Goal: Check status

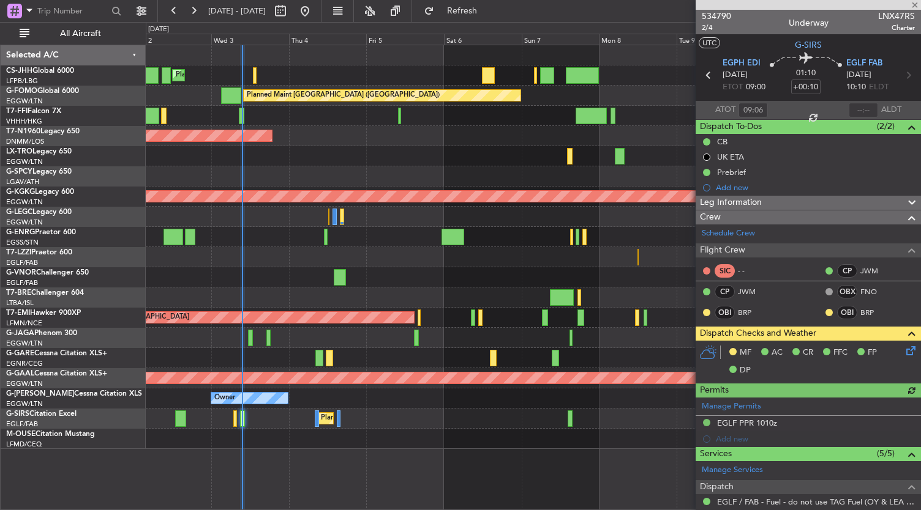
scroll to position [204, 0]
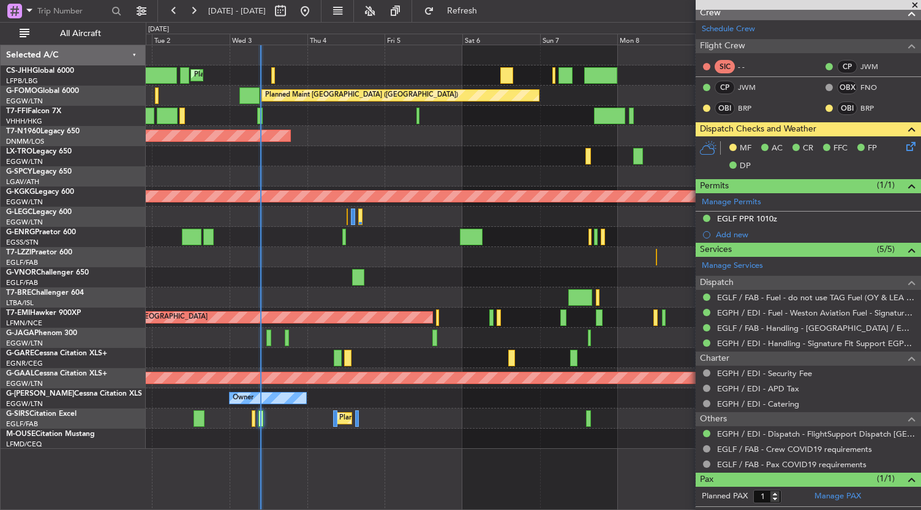
click at [405, 294] on div at bounding box center [533, 298] width 775 height 20
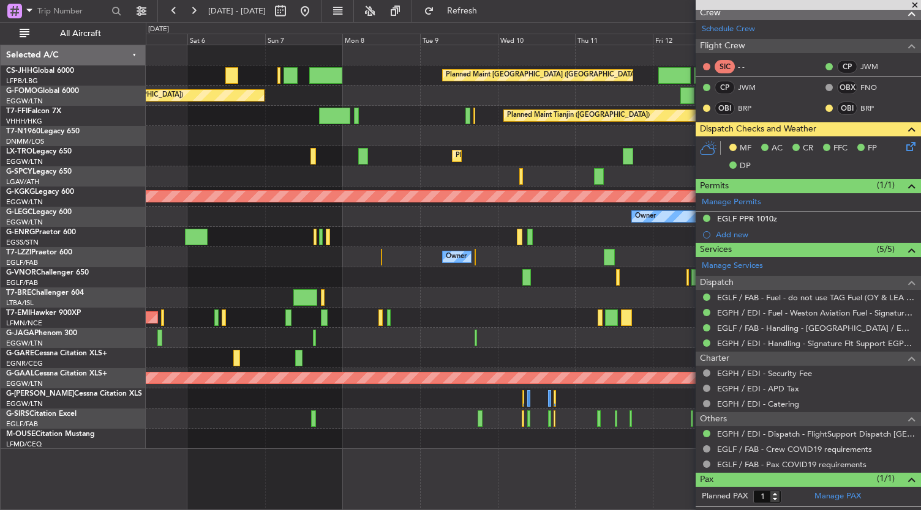
click at [182, 272] on div at bounding box center [533, 277] width 775 height 20
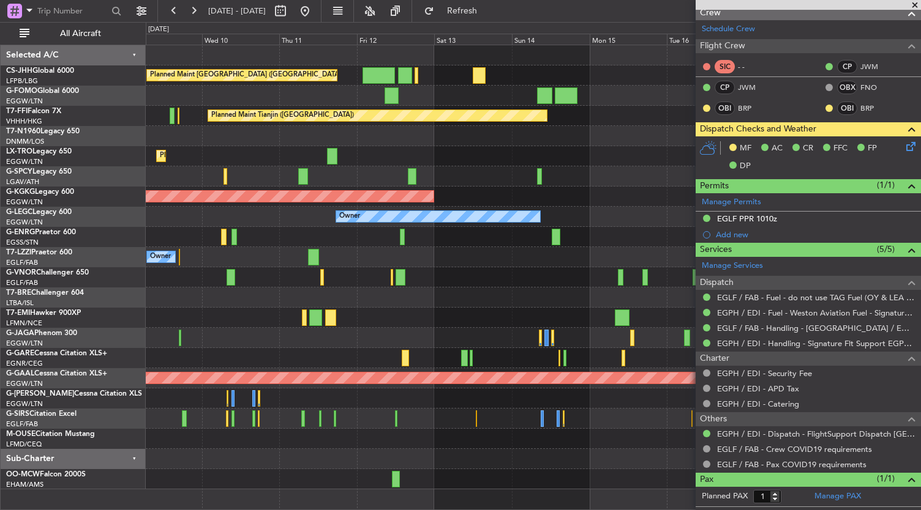
click at [260, 281] on div "Planned Maint [GEOGRAPHIC_DATA] ([GEOGRAPHIC_DATA]) Planned Maint [GEOGRAPHIC_D…" at bounding box center [533, 267] width 775 height 444
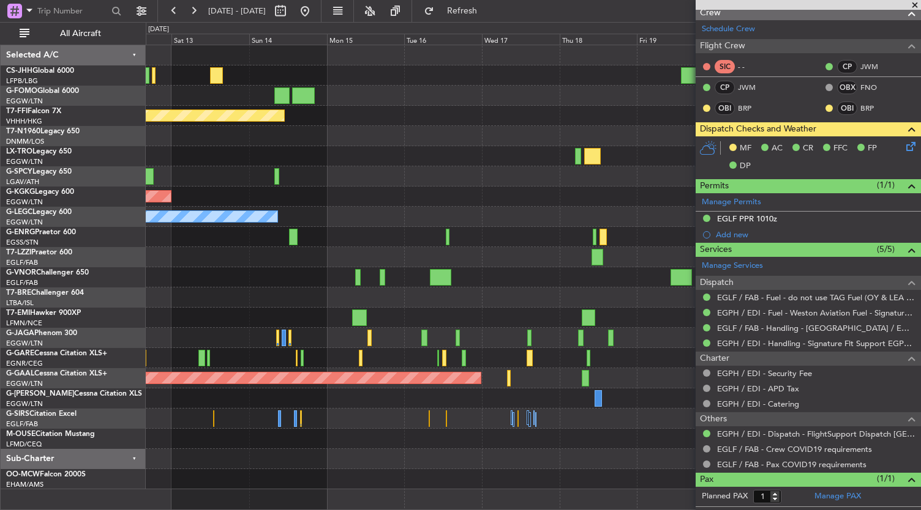
click at [200, 315] on div "Planned Maint [GEOGRAPHIC_DATA] ([GEOGRAPHIC_DATA]) Planned Maint Tianjin ([GEO…" at bounding box center [533, 267] width 775 height 444
click at [250, 316] on div at bounding box center [533, 318] width 775 height 20
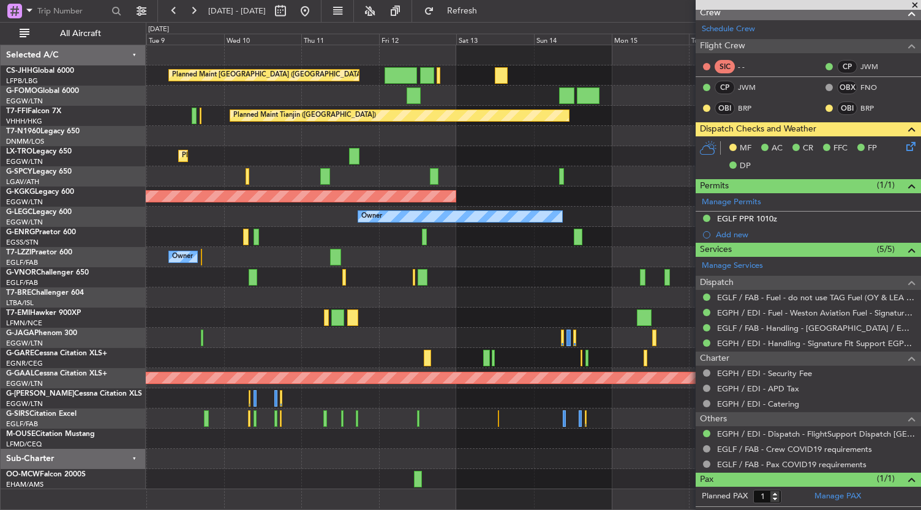
click at [395, 318] on div "Planned Maint [GEOGRAPHIC_DATA] ([GEOGRAPHIC_DATA]) Planned Maint [GEOGRAPHIC_D…" at bounding box center [533, 267] width 775 height 444
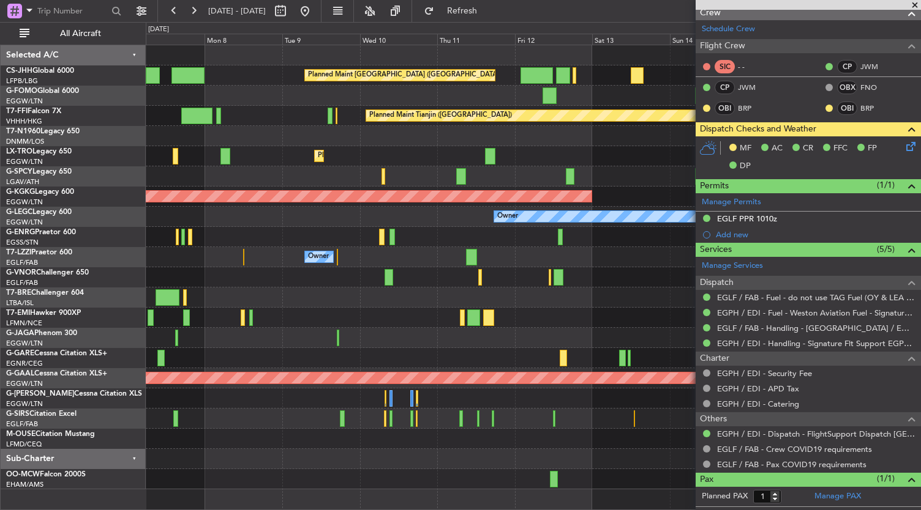
click at [517, 312] on div "Planned Maint [GEOGRAPHIC_DATA] ([GEOGRAPHIC_DATA]) Planned Maint [GEOGRAPHIC_D…" at bounding box center [533, 267] width 775 height 444
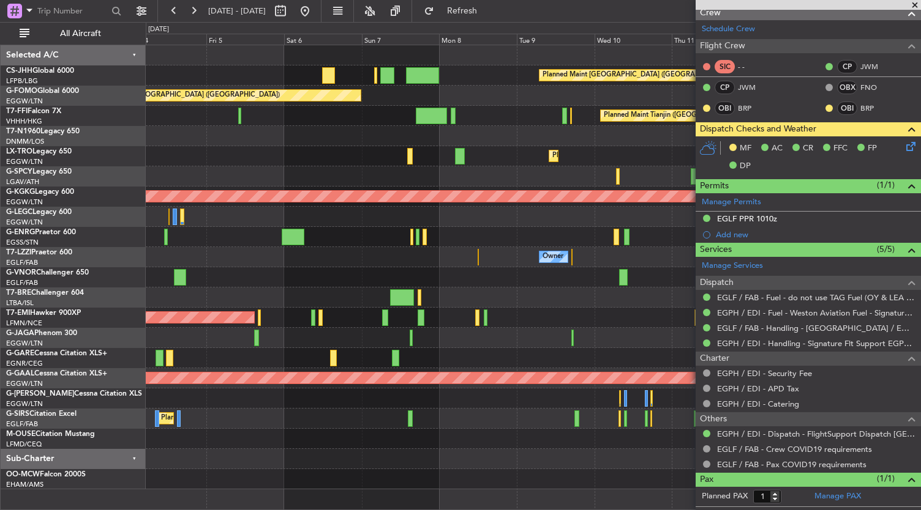
click at [455, 310] on div "Planned Maint [GEOGRAPHIC_DATA] ([GEOGRAPHIC_DATA]) Planned Maint [GEOGRAPHIC_D…" at bounding box center [533, 267] width 775 height 444
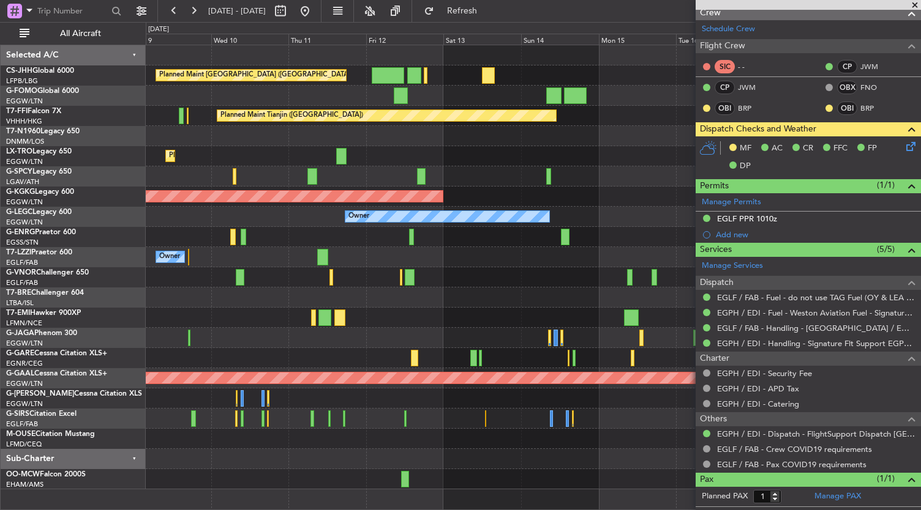
click at [277, 362] on div at bounding box center [533, 358] width 775 height 20
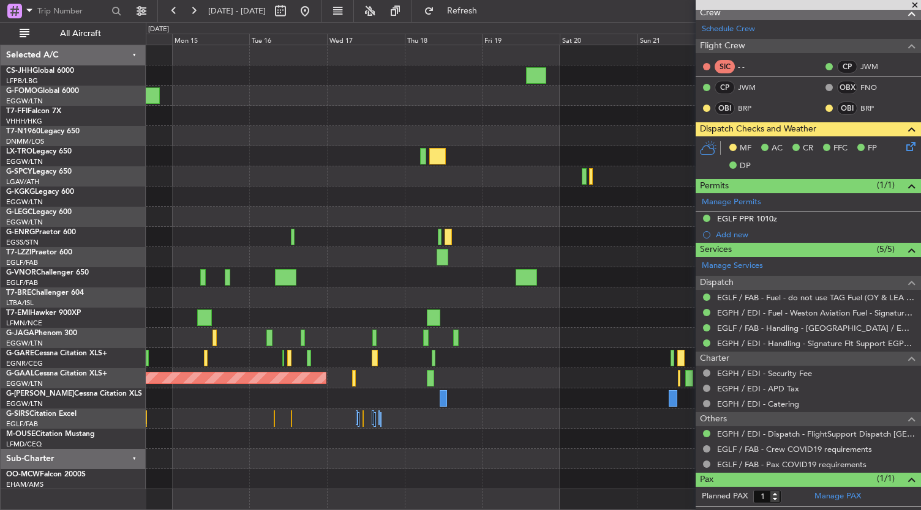
click at [302, 272] on div at bounding box center [533, 277] width 775 height 20
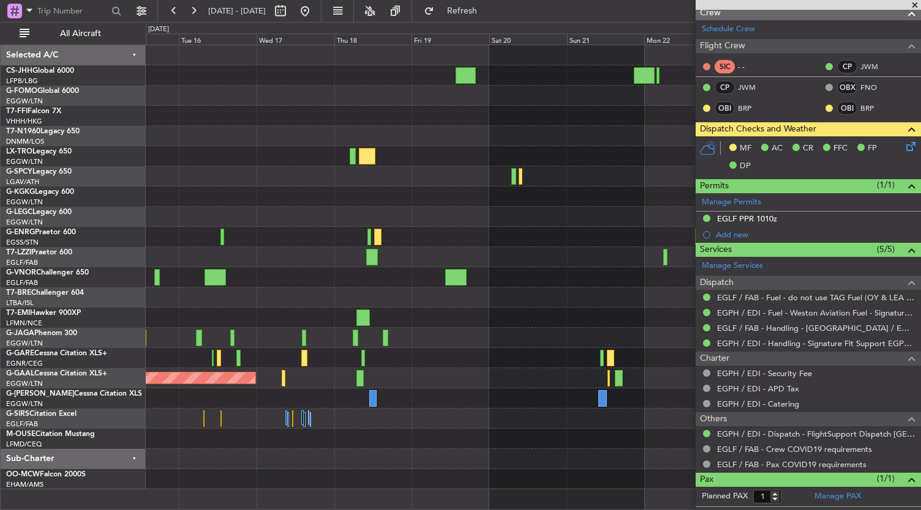
click at [359, 291] on div at bounding box center [533, 298] width 775 height 20
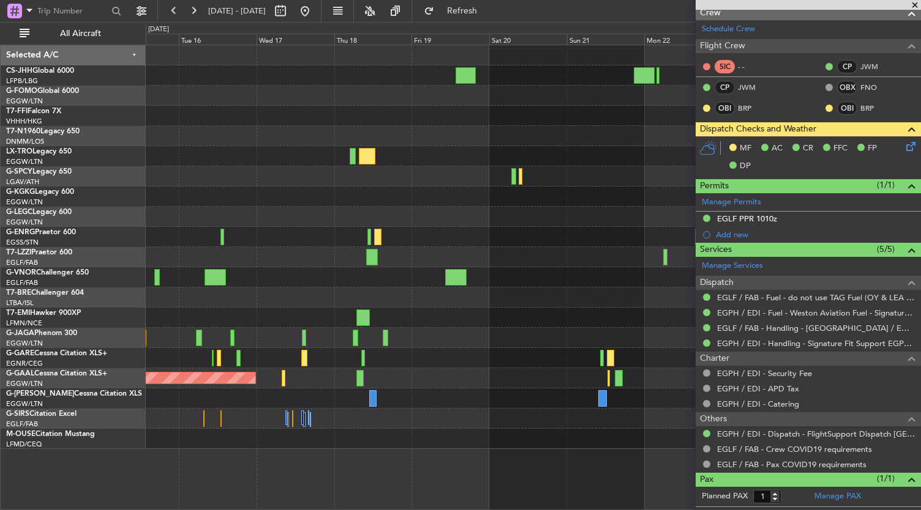
click at [582, 332] on div "Planned Maint [GEOGRAPHIC_DATA] ([GEOGRAPHIC_DATA])" at bounding box center [533, 338] width 775 height 20
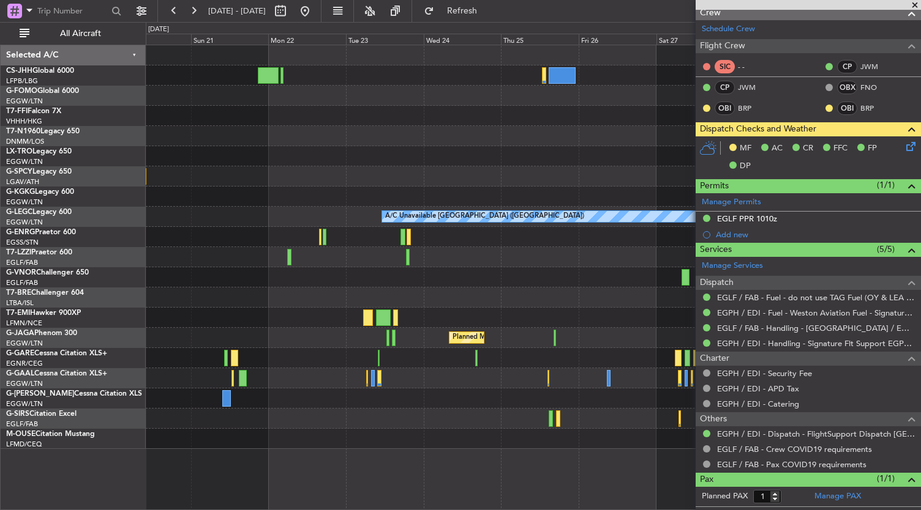
click at [187, 271] on div "A/C Unavailable [GEOGRAPHIC_DATA] ([GEOGRAPHIC_DATA]) Planned Maint [GEOGRAPHIC…" at bounding box center [533, 247] width 775 height 404
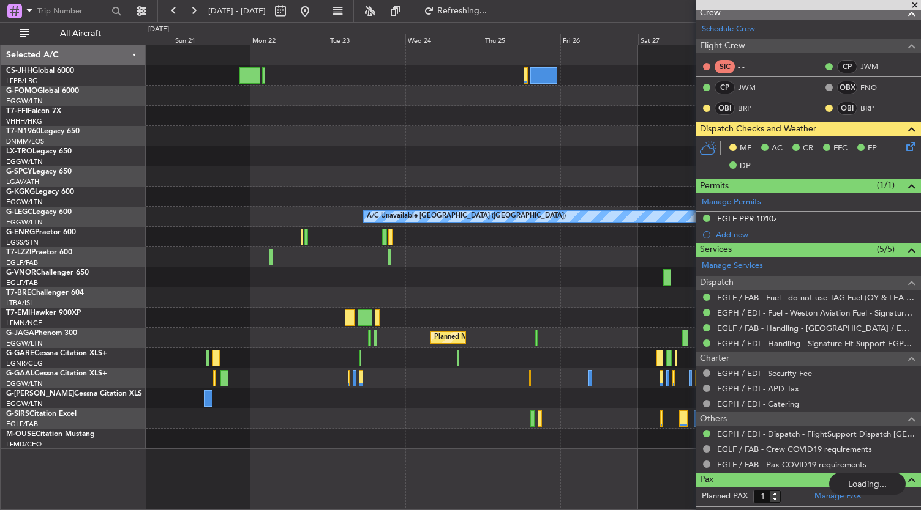
click at [473, 331] on div "A/C Unavailable [GEOGRAPHIC_DATA] ([GEOGRAPHIC_DATA]) Planned Maint [GEOGRAPHIC…" at bounding box center [533, 247] width 775 height 404
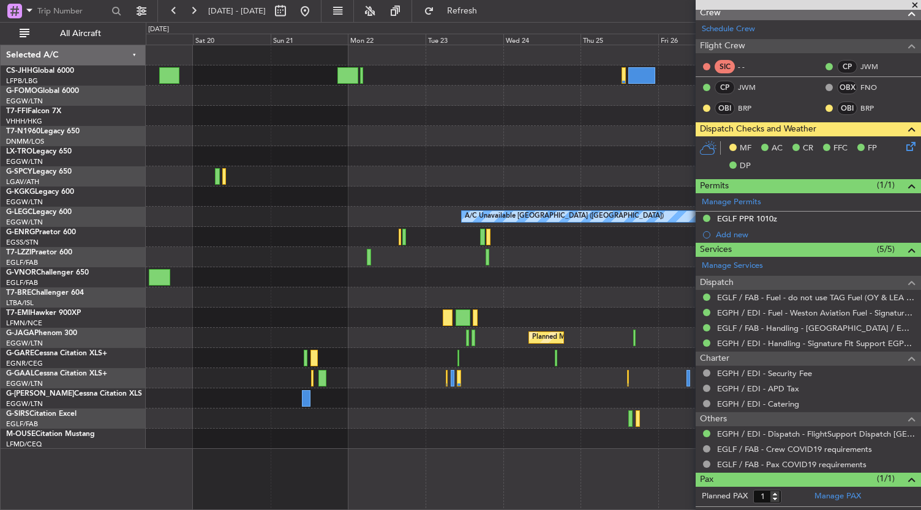
click at [245, 310] on div at bounding box center [533, 318] width 775 height 20
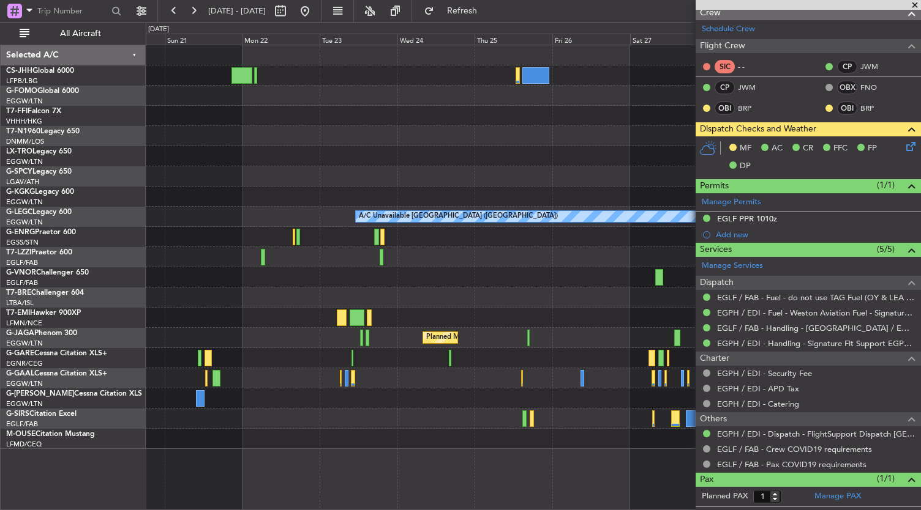
click at [214, 305] on div "A/C Unavailable [GEOGRAPHIC_DATA] ([GEOGRAPHIC_DATA]) Planned Maint [GEOGRAPHIC…" at bounding box center [533, 247] width 775 height 404
click at [282, 304] on div at bounding box center [533, 298] width 775 height 20
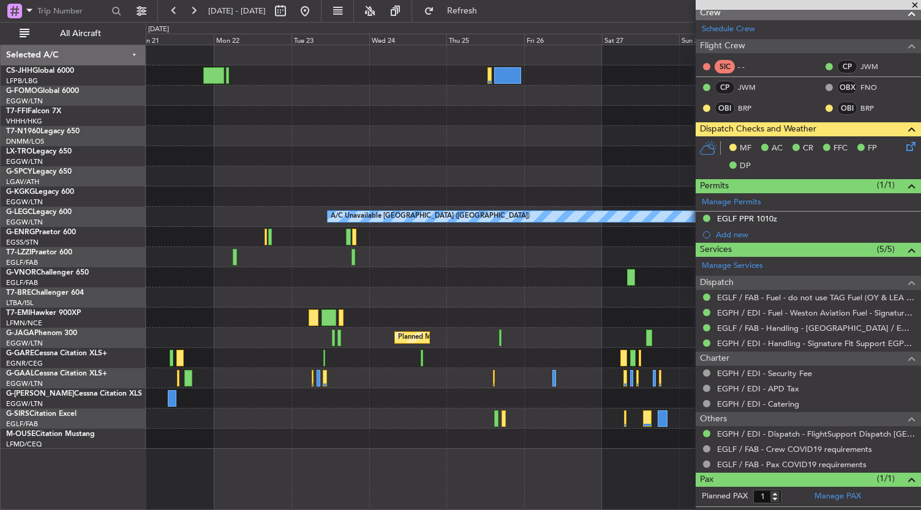
click at [394, 290] on div "A/C Unavailable [GEOGRAPHIC_DATA] ([GEOGRAPHIC_DATA]) Planned Maint [GEOGRAPHIC…" at bounding box center [533, 247] width 775 height 404
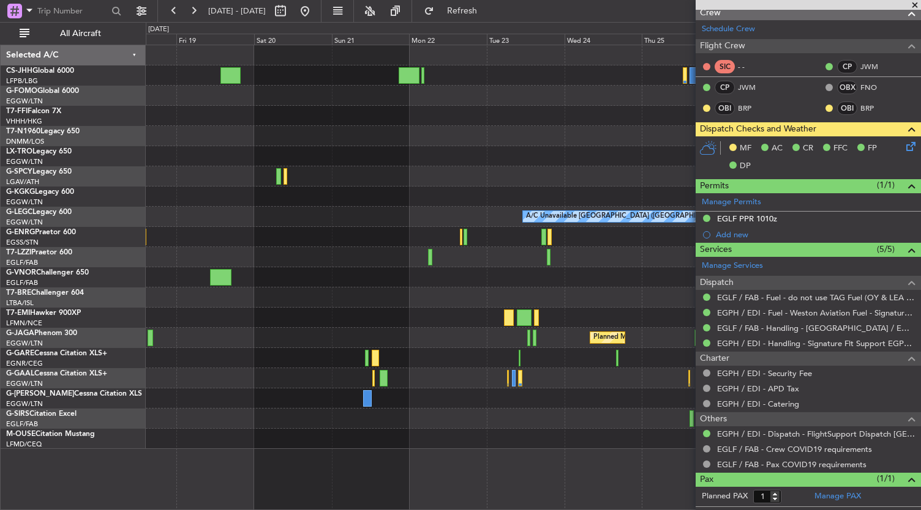
click at [477, 344] on div "A/C Unavailable [GEOGRAPHIC_DATA] ([GEOGRAPHIC_DATA]) Planned Maint [GEOGRAPHIC…" at bounding box center [533, 247] width 775 height 404
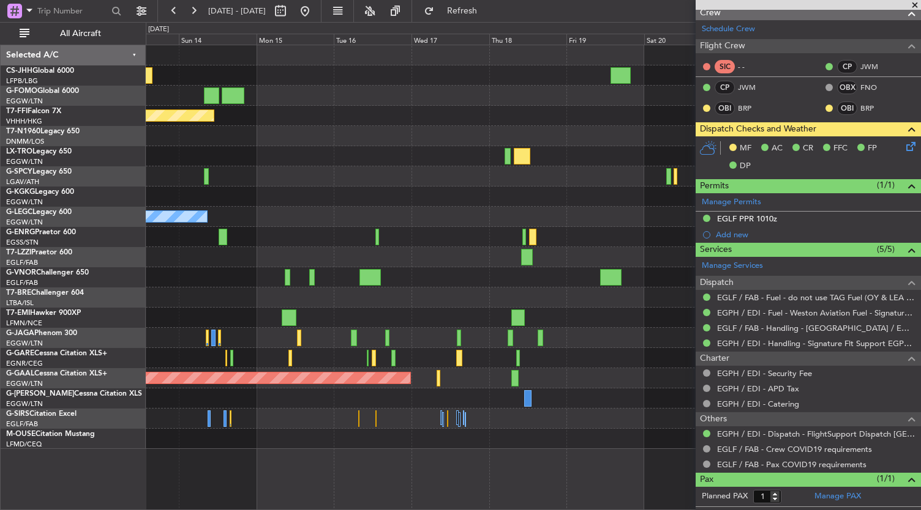
click at [701, 307] on fb-app "[DATE] - [DATE] Refresh Quick Links All Aircraft Planned Maint [GEOGRAPHIC_DATA…" at bounding box center [460, 259] width 921 height 501
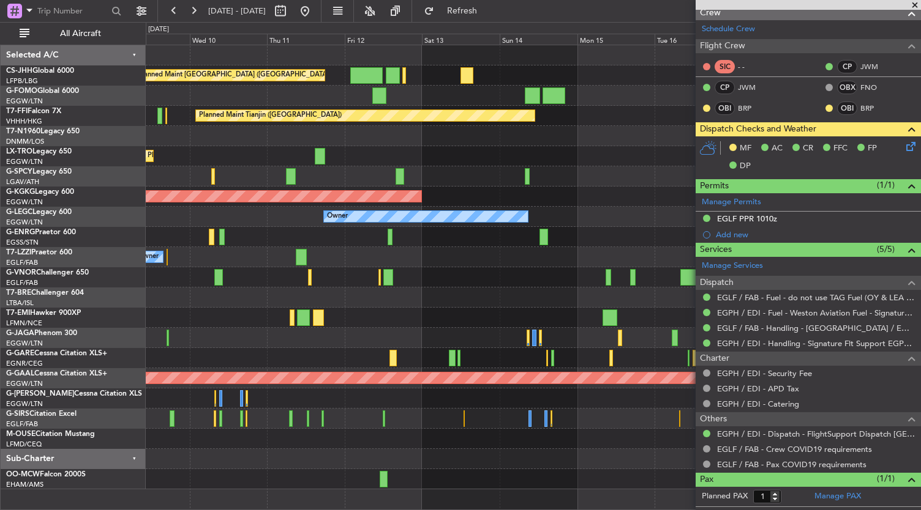
click at [442, 326] on div "Planned Maint [GEOGRAPHIC_DATA] ([GEOGRAPHIC_DATA]) Planned Maint [GEOGRAPHIC_D…" at bounding box center [533, 267] width 775 height 444
